Goal: Information Seeking & Learning: Learn about a topic

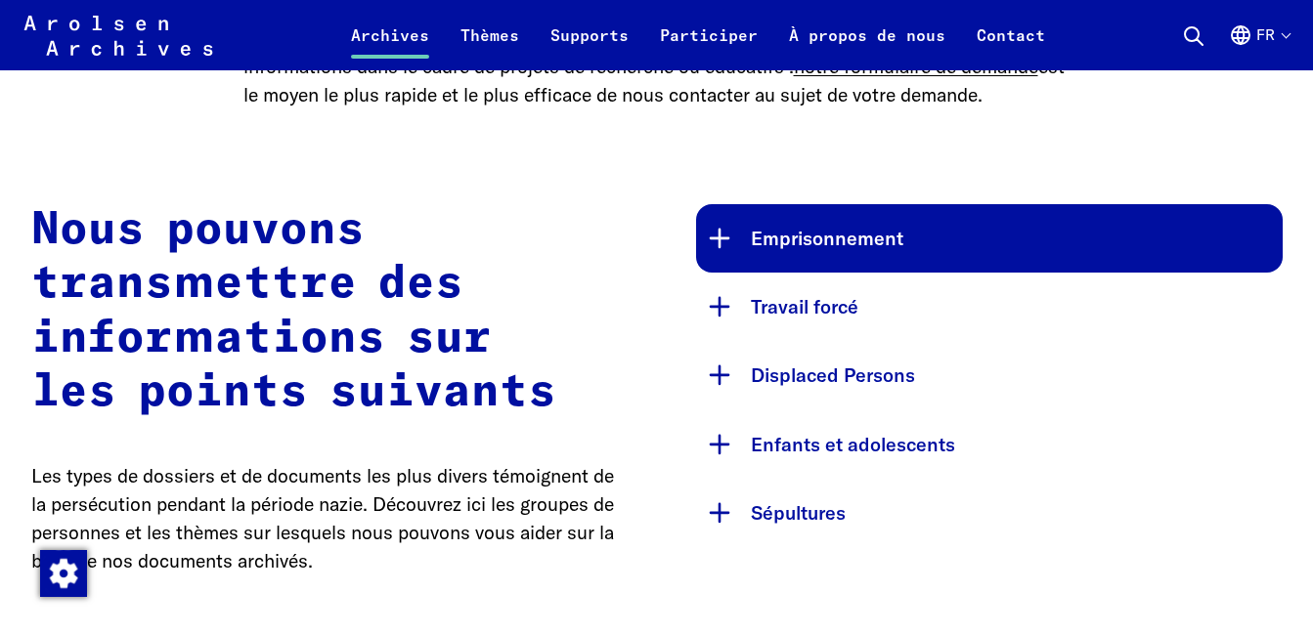
scroll to position [1005, 0]
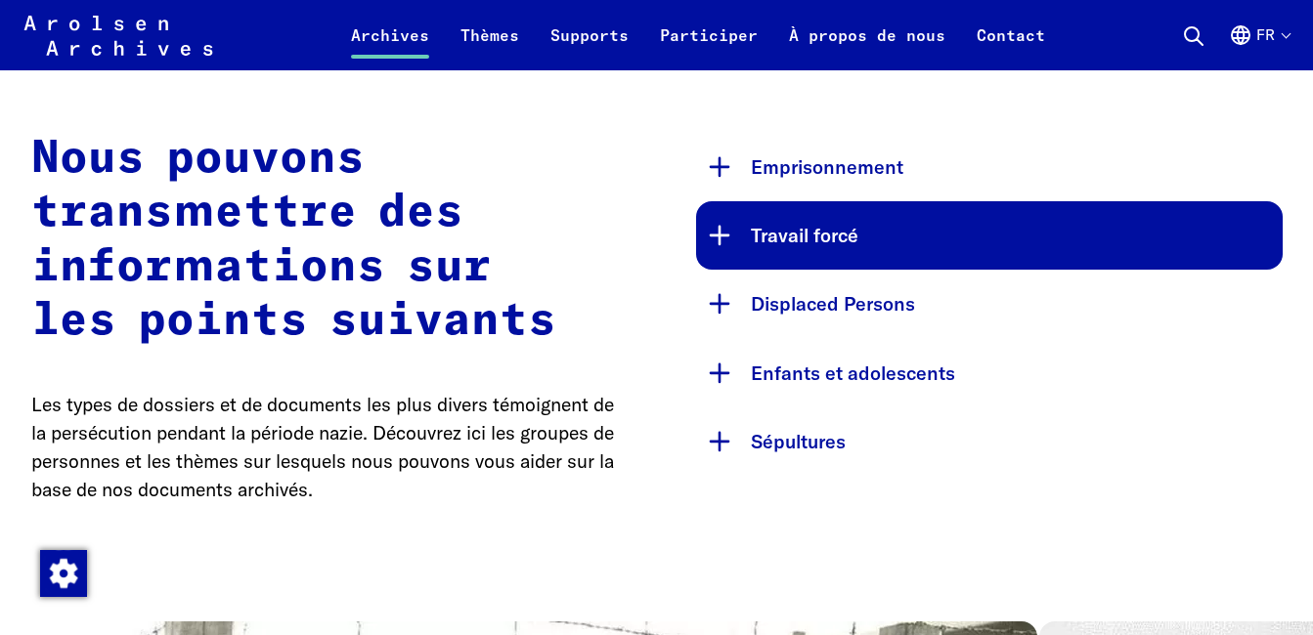
click at [823, 270] on button "Travail forcé" at bounding box center [989, 235] width 586 height 68
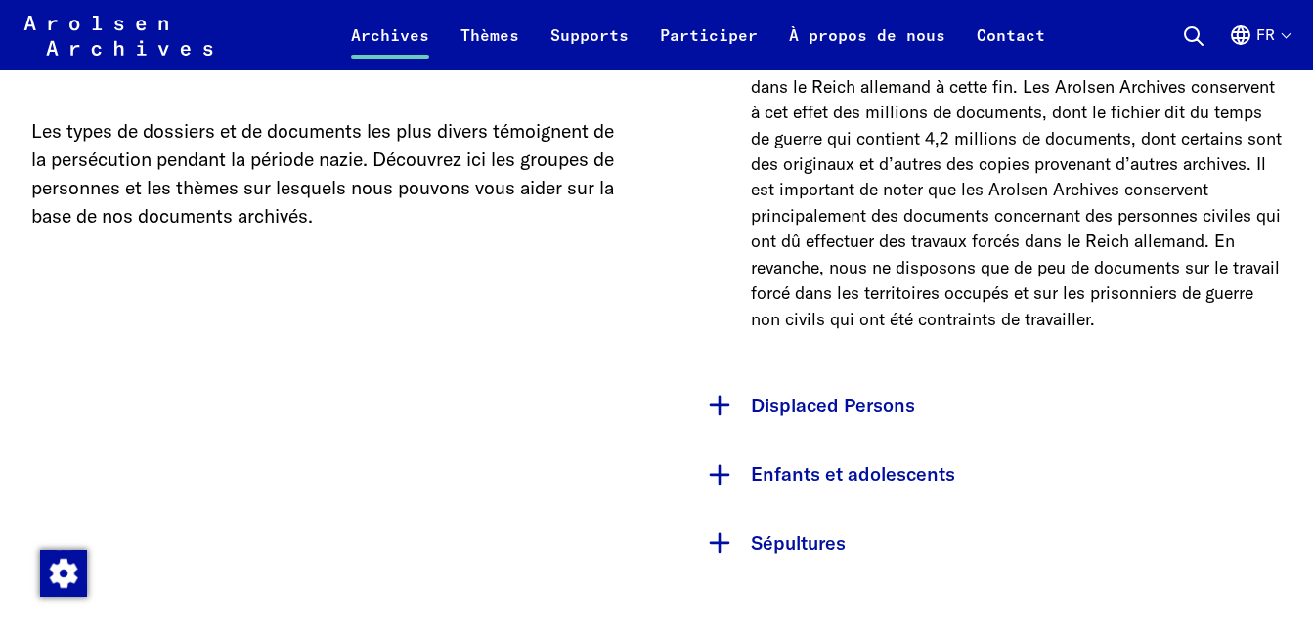
scroll to position [1298, 0]
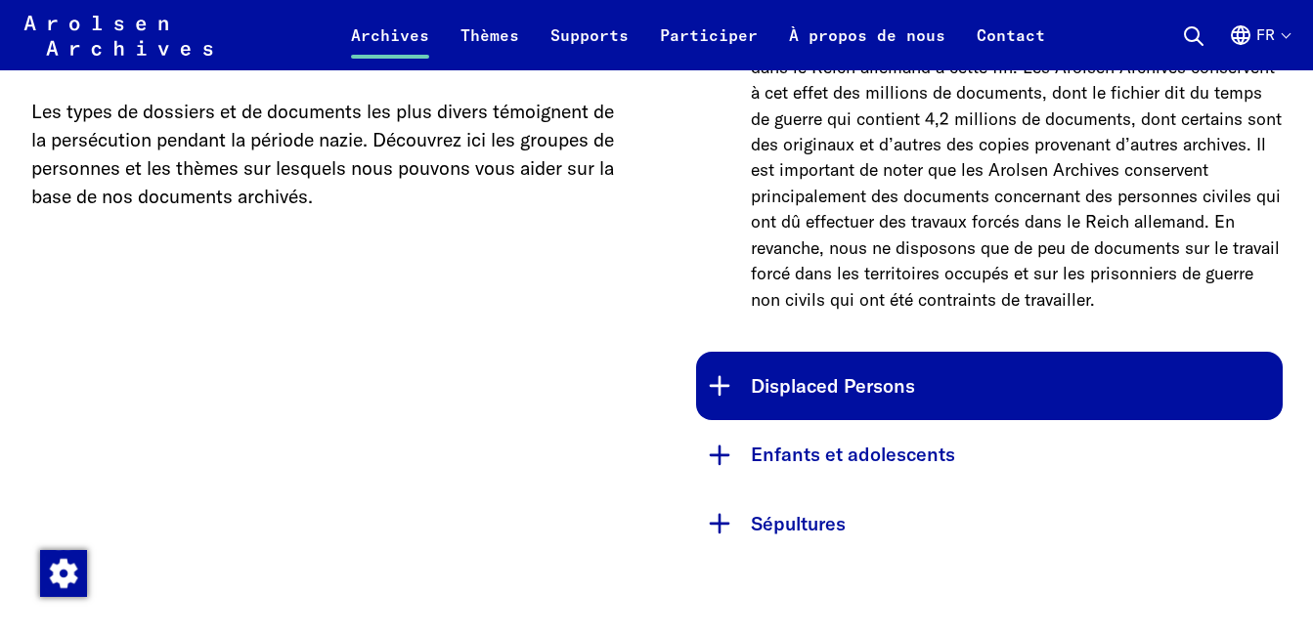
click at [806, 412] on button "Displaced Persons" at bounding box center [989, 386] width 586 height 68
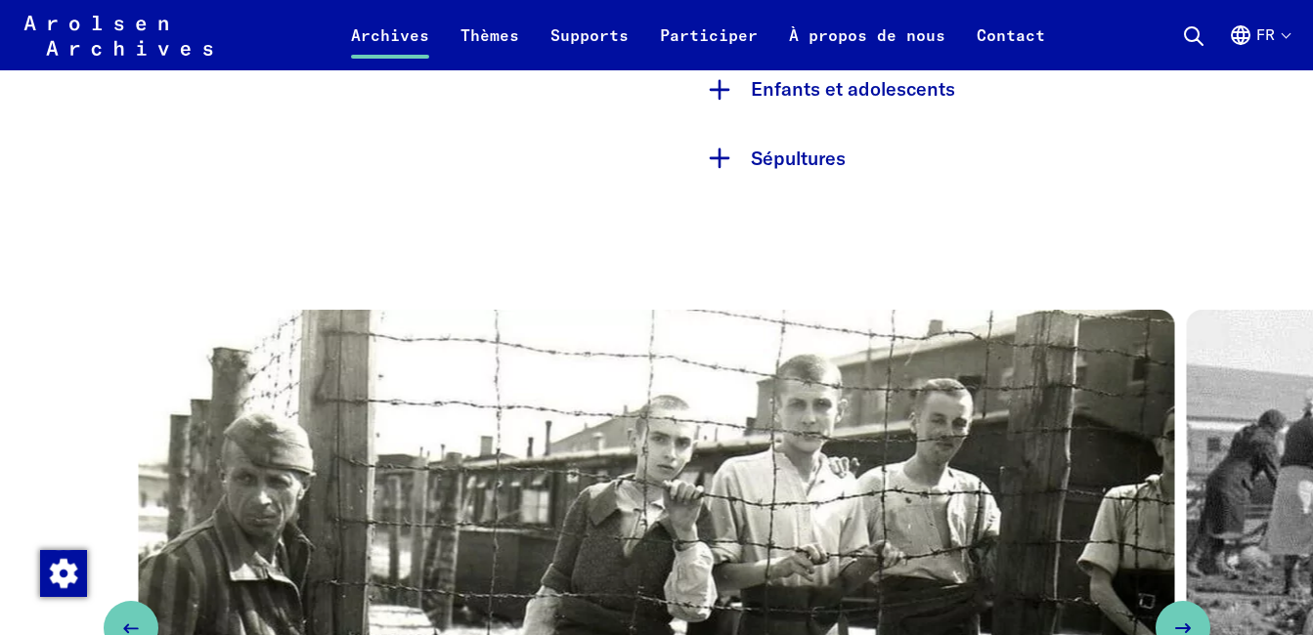
scroll to position [1982, 0]
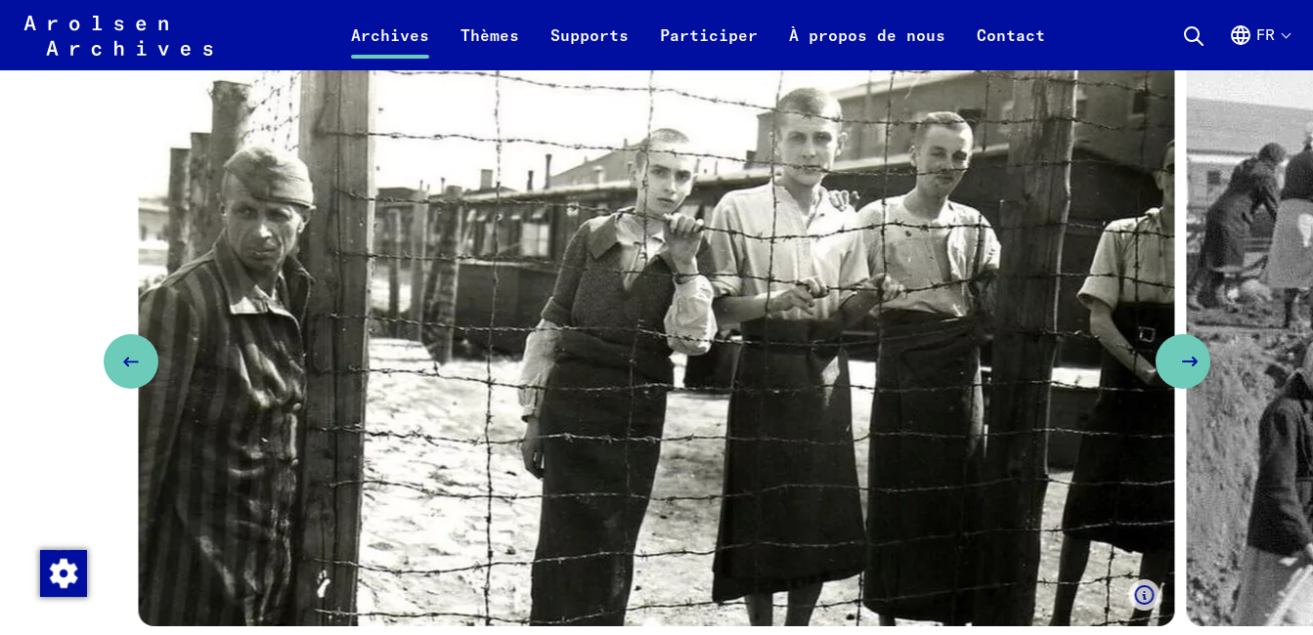
click at [1179, 373] on icon "Next slide" at bounding box center [1189, 361] width 23 height 23
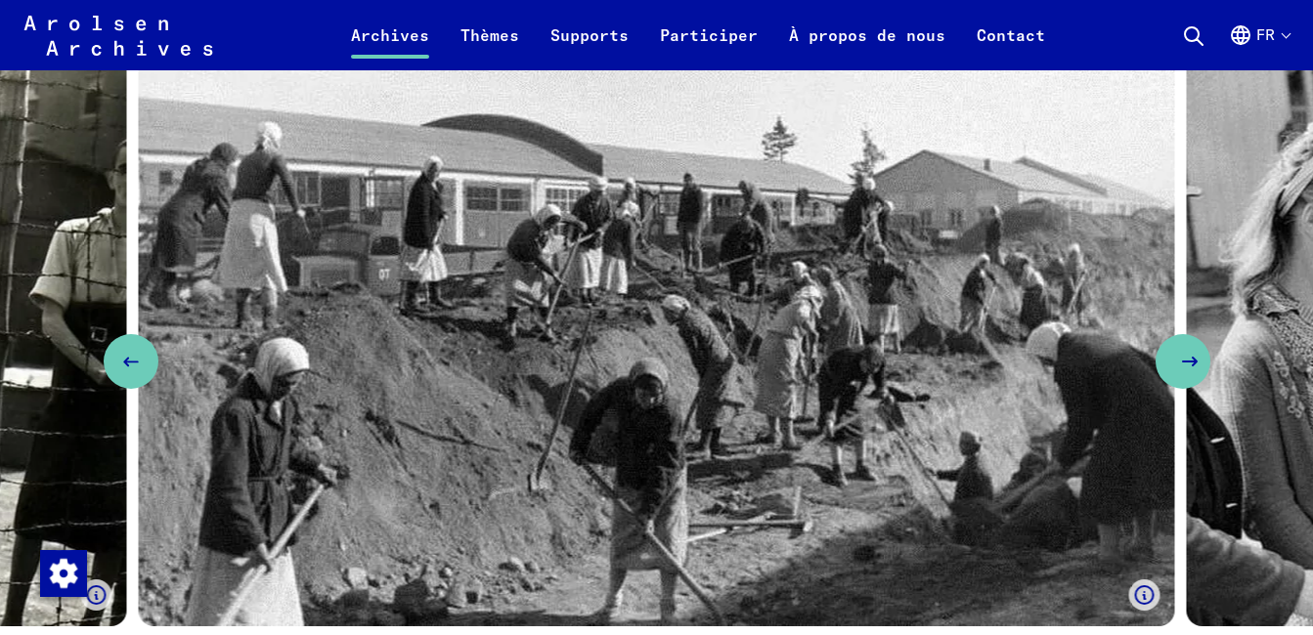
click at [1179, 373] on icon "Next slide" at bounding box center [1189, 361] width 23 height 23
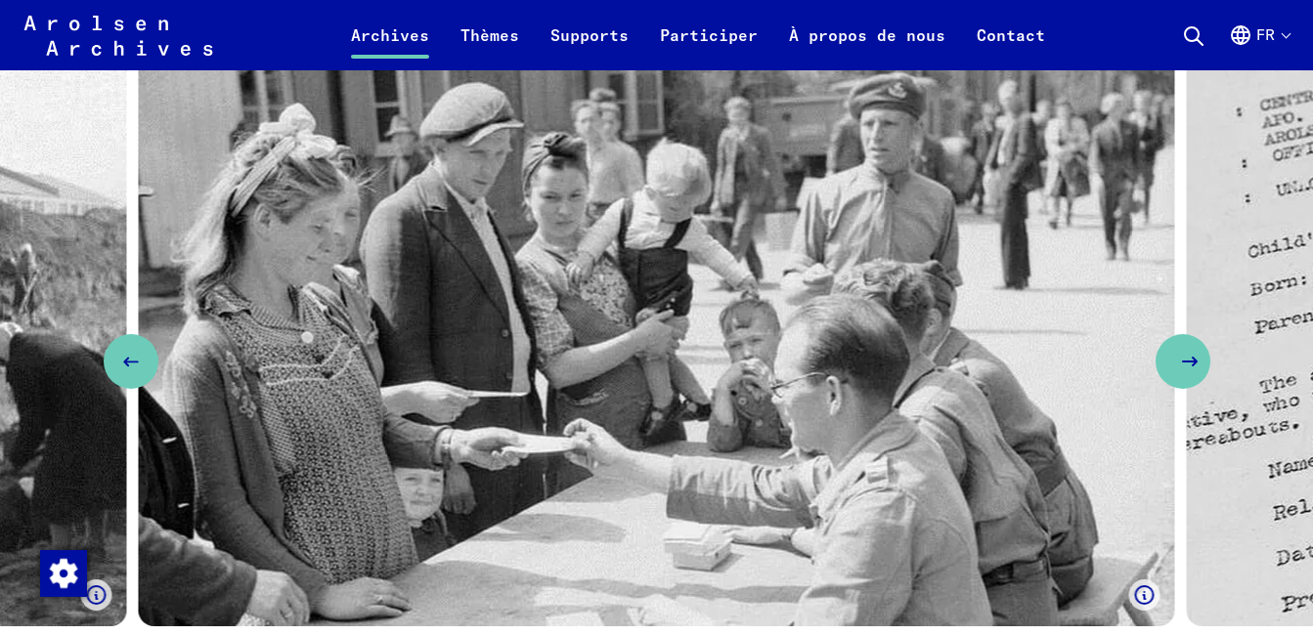
click at [1179, 373] on icon "Next slide" at bounding box center [1189, 361] width 23 height 23
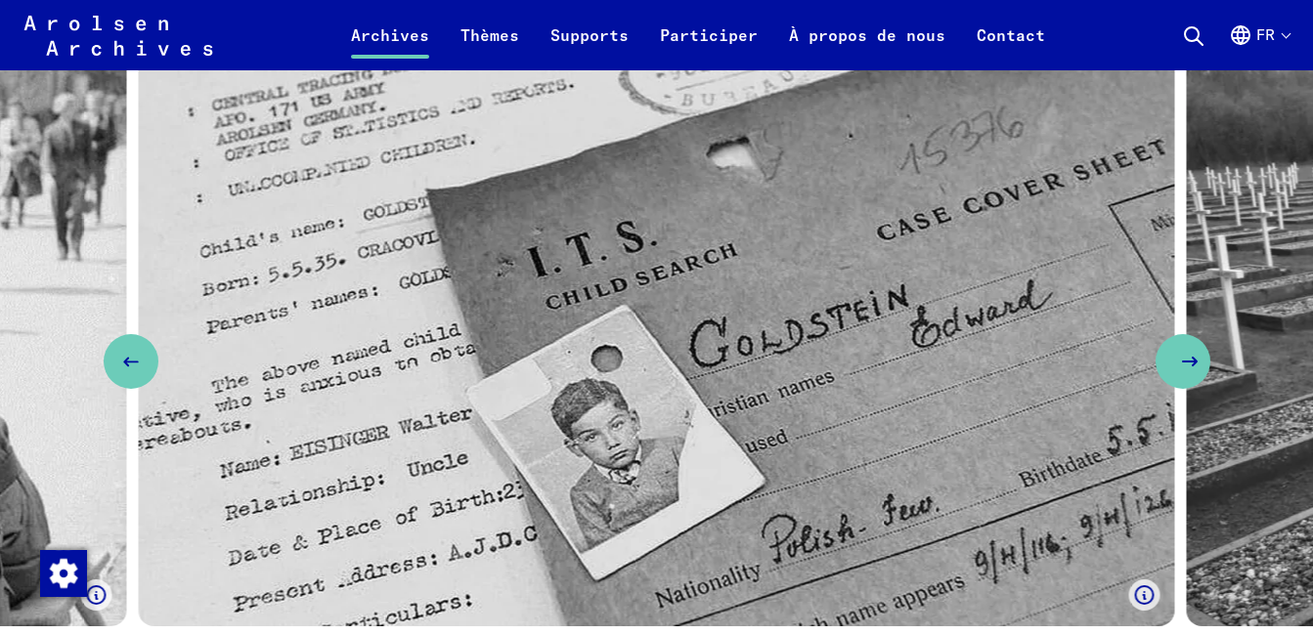
click at [1179, 373] on icon "Next slide" at bounding box center [1189, 361] width 23 height 23
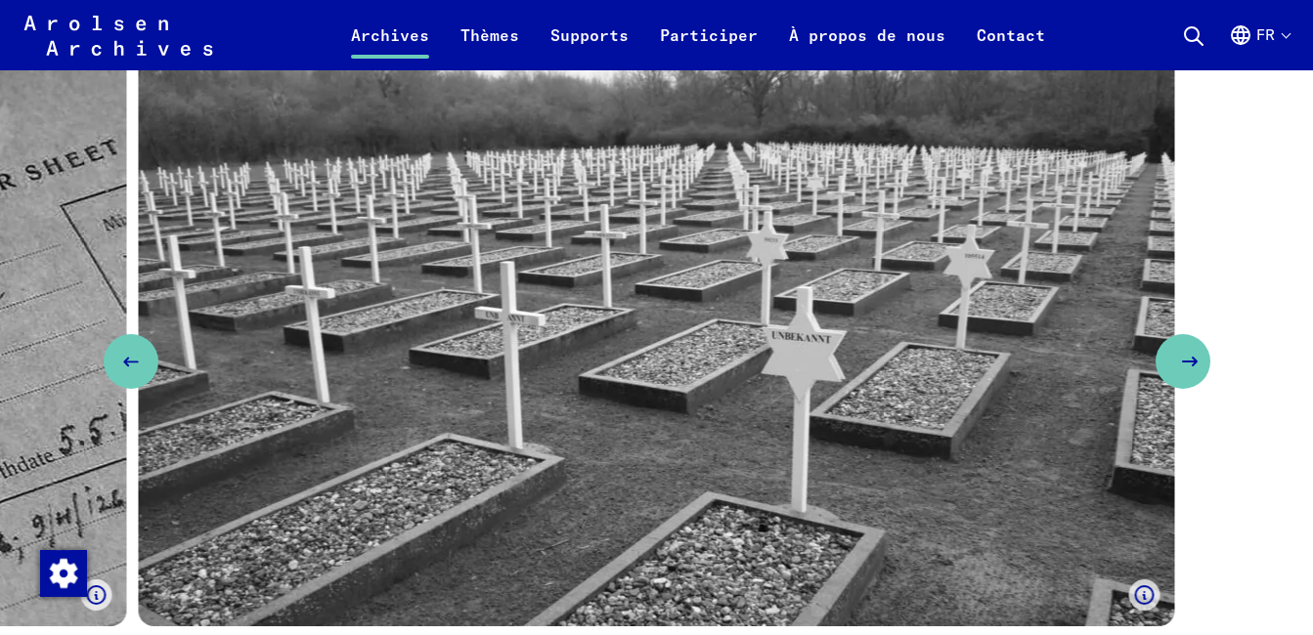
click at [1179, 373] on icon "Next slide" at bounding box center [1189, 361] width 23 height 23
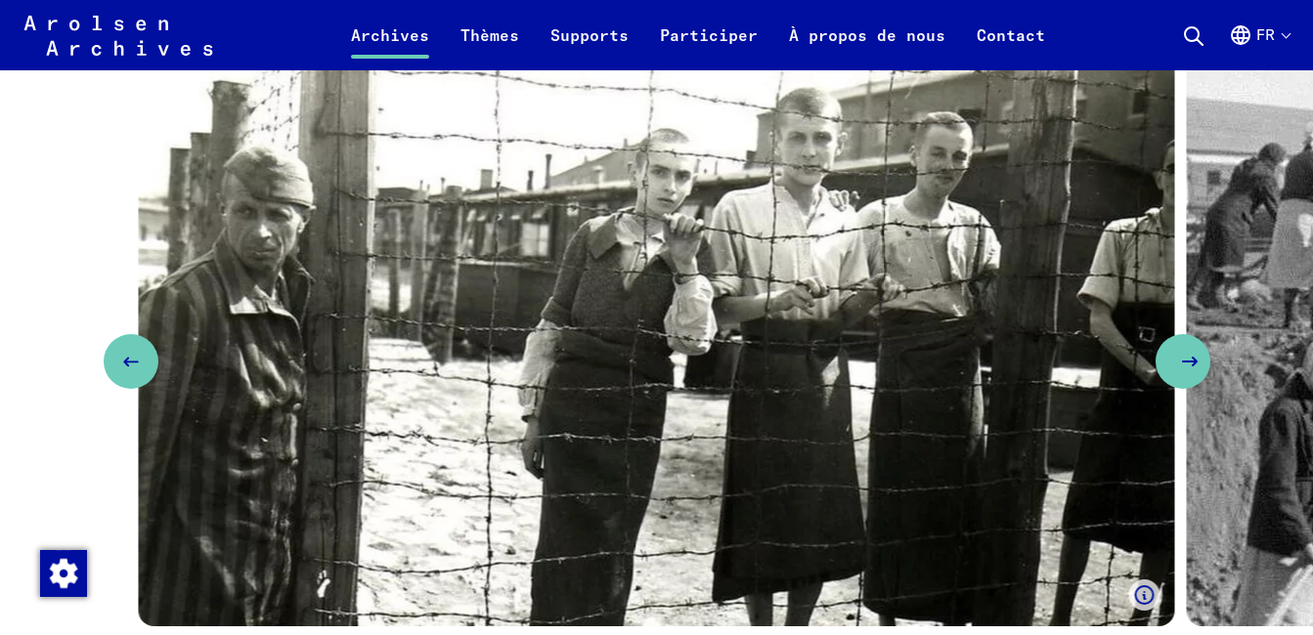
click at [1179, 373] on icon "Next slide" at bounding box center [1189, 361] width 23 height 23
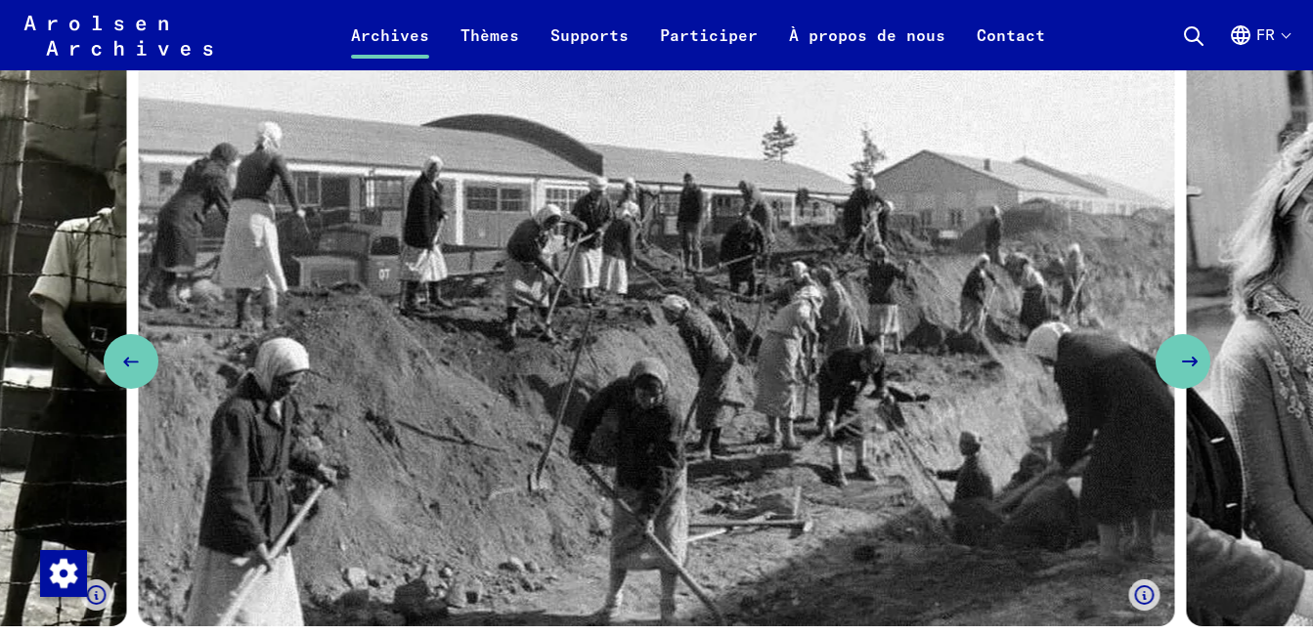
click at [1176, 389] on button "Next slide" at bounding box center [1182, 361] width 55 height 55
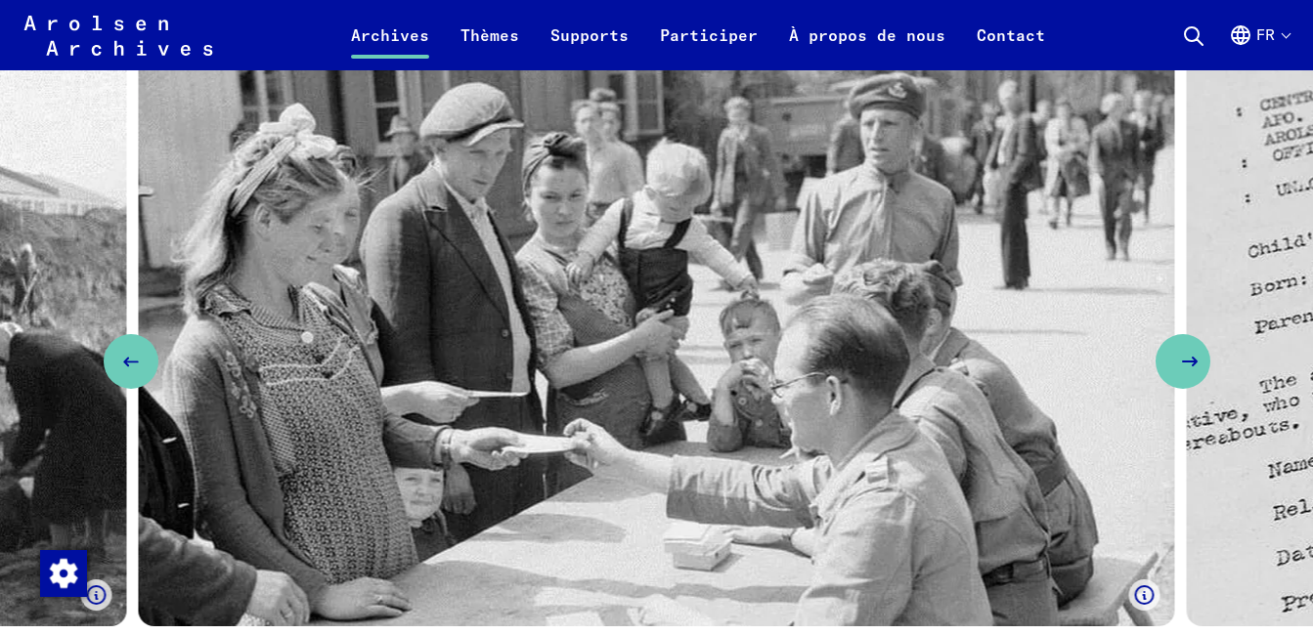
click at [1176, 389] on button "Next slide" at bounding box center [1182, 361] width 55 height 55
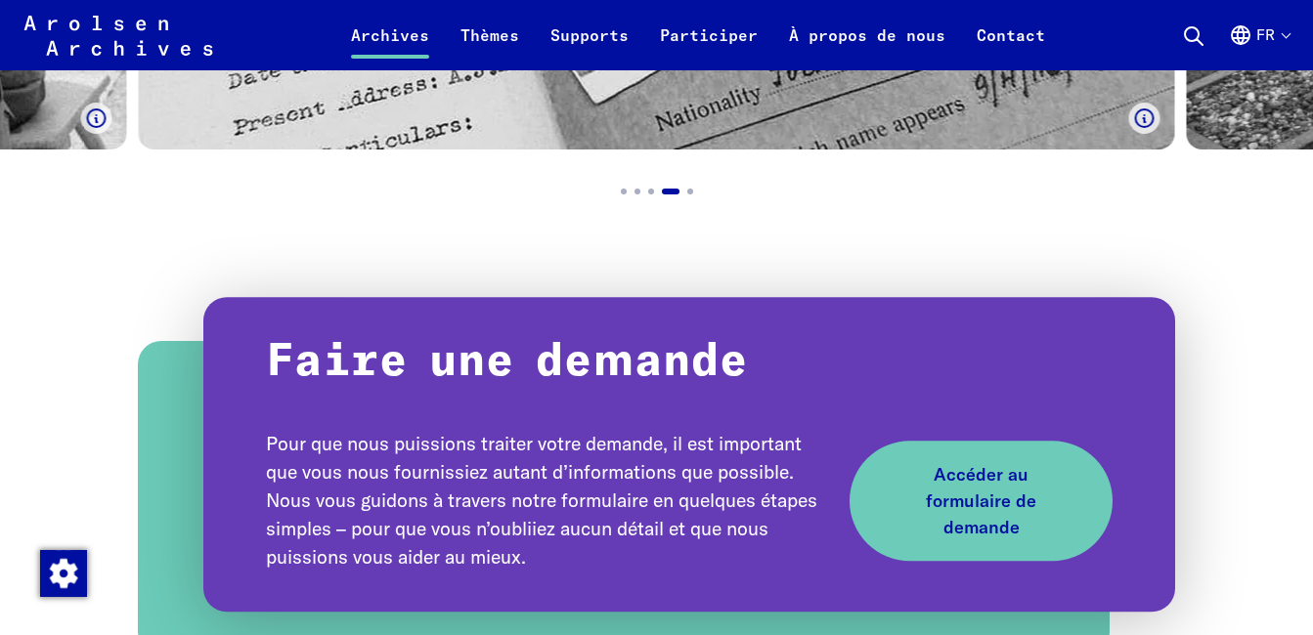
scroll to position [2471, 0]
